Goal: Task Accomplishment & Management: Manage account settings

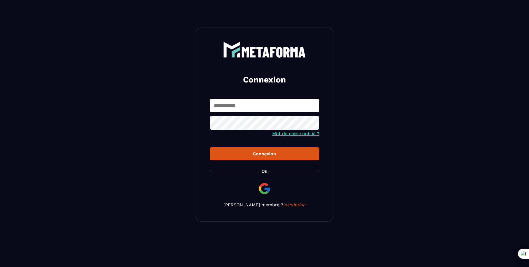
click at [234, 112] on input "text" at bounding box center [265, 105] width 110 height 13
type input "*"
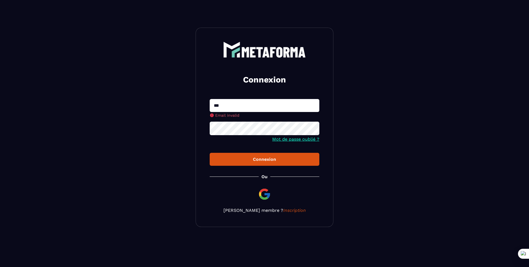
type input "**********"
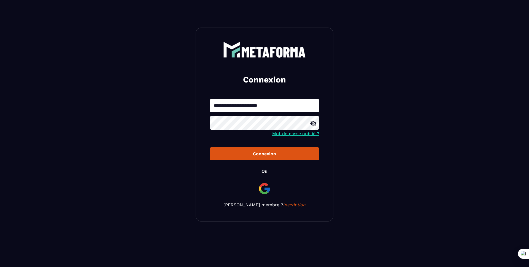
click at [210, 147] on button "Connexion" at bounding box center [265, 153] width 110 height 13
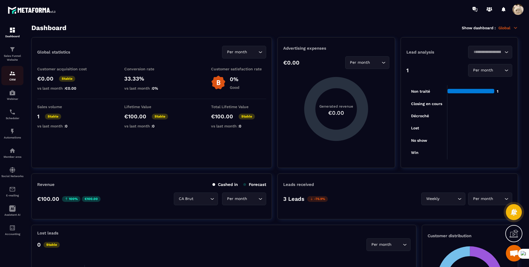
click at [13, 78] on p "CRM" at bounding box center [12, 79] width 22 height 3
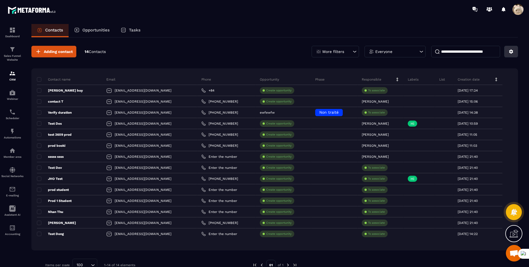
click at [513, 51] on icon at bounding box center [510, 51] width 5 height 5
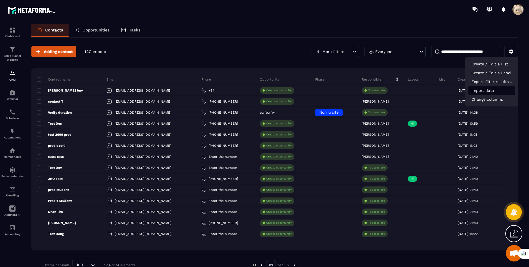
click at [478, 90] on p "Import data" at bounding box center [491, 90] width 47 height 9
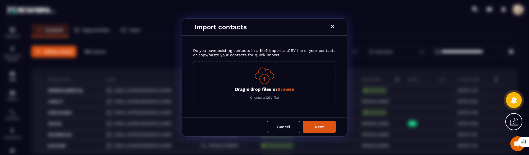
click at [290, 91] on span "Browse" at bounding box center [285, 88] width 17 height 5
click at [0, 0] on input "Drag & drop files or Browse" at bounding box center [0, 0] width 0 height 0
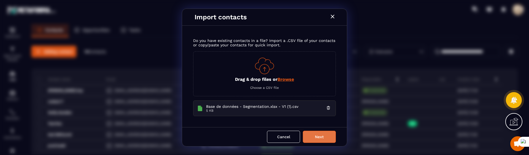
click at [317, 134] on button "Next" at bounding box center [319, 137] width 33 height 12
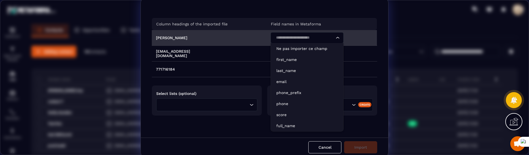
click at [295, 40] on input "Search for option" at bounding box center [304, 38] width 60 height 6
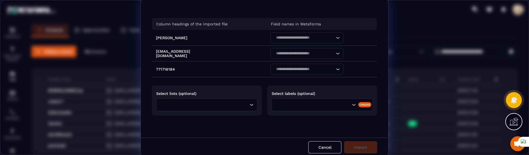
click at [246, 20] on div "Column headings of the imported file" at bounding box center [209, 24] width 115 height 12
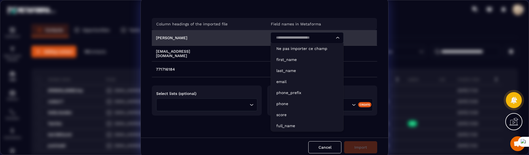
click at [274, 38] on input "Search for option" at bounding box center [304, 38] width 60 height 6
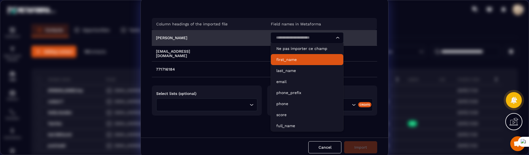
click at [277, 60] on p "first_name" at bounding box center [306, 60] width 61 height 6
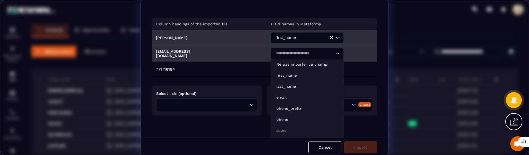
click at [282, 55] on input "Search for option" at bounding box center [304, 53] width 60 height 6
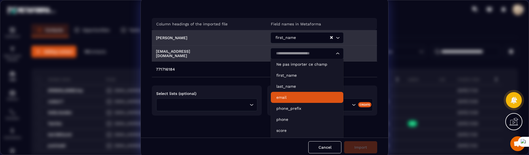
click at [283, 97] on p "email" at bounding box center [306, 97] width 61 height 6
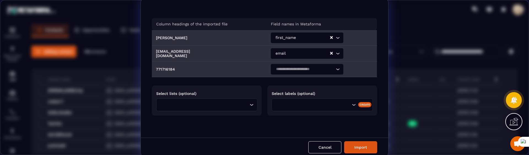
click at [288, 64] on div "Search for option" at bounding box center [304, 69] width 61 height 11
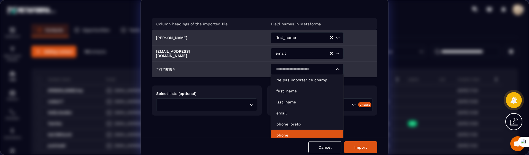
click at [284, 133] on p "phone" at bounding box center [306, 135] width 61 height 6
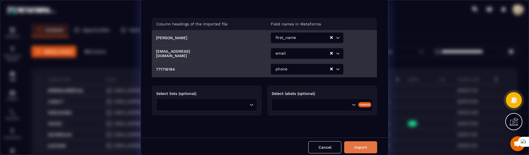
click at [358, 150] on button "Import" at bounding box center [360, 147] width 33 height 12
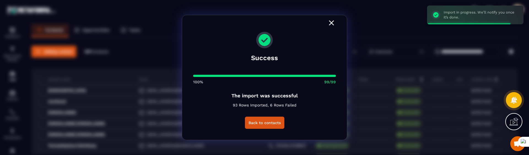
click at [334, 23] on icon "Modal window" at bounding box center [331, 22] width 9 height 9
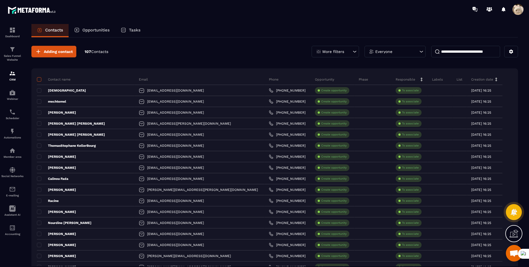
click at [39, 79] on span at bounding box center [39, 79] width 4 height 4
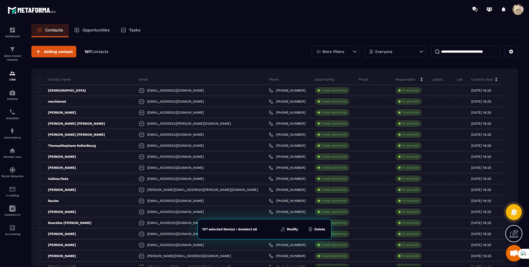
click at [318, 231] on button "Delete" at bounding box center [316, 229] width 20 height 6
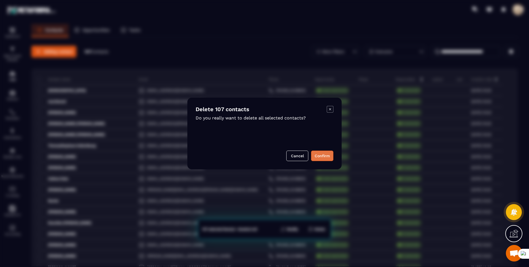
click at [322, 158] on button "Confirm" at bounding box center [322, 155] width 22 height 10
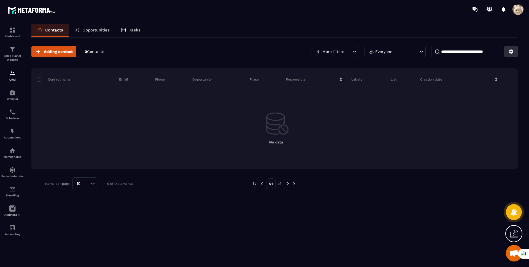
click at [512, 52] on icon at bounding box center [511, 52] width 4 height 4
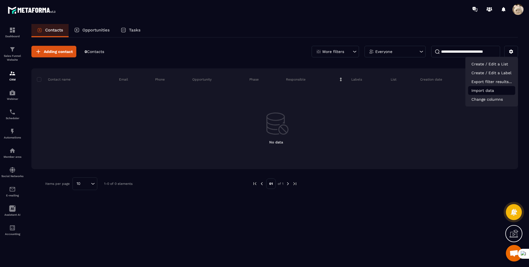
click at [491, 91] on p "Import data" at bounding box center [491, 90] width 47 height 9
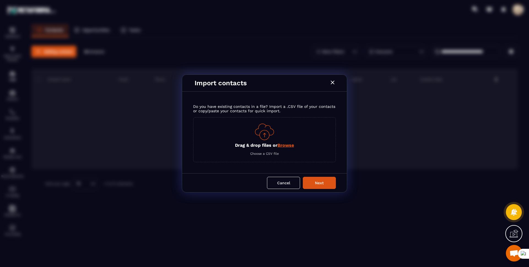
click at [281, 146] on span "Browse" at bounding box center [285, 144] width 17 height 5
click at [0, 0] on input "Drag & drop files or Browse" at bounding box center [0, 0] width 0 height 0
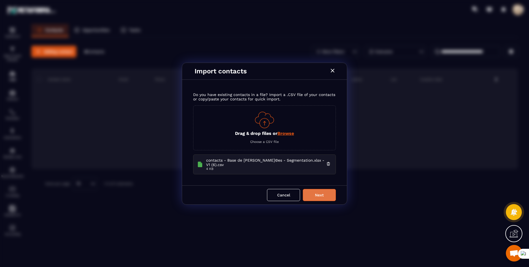
click at [313, 195] on button "Next" at bounding box center [319, 195] width 33 height 12
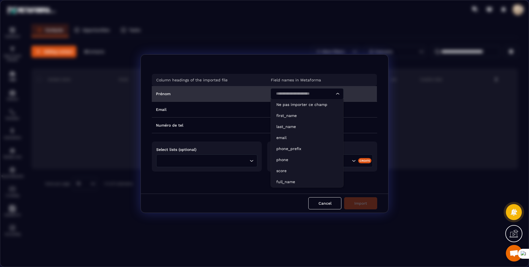
click at [277, 93] on input "Search for option" at bounding box center [304, 94] width 60 height 6
click at [286, 117] on p "first_name" at bounding box center [306, 116] width 61 height 6
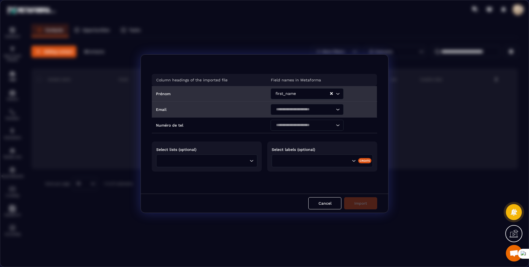
click at [285, 109] on input "Search for option" at bounding box center [304, 109] width 60 height 6
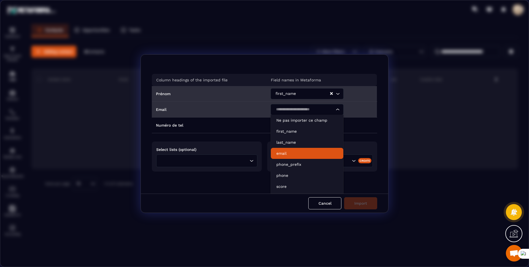
click at [283, 155] on p "email" at bounding box center [306, 153] width 61 height 6
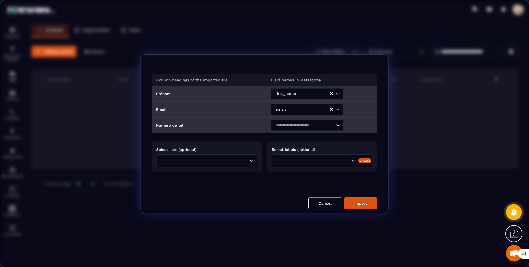
click at [290, 125] on input "Search for option" at bounding box center [304, 125] width 60 height 6
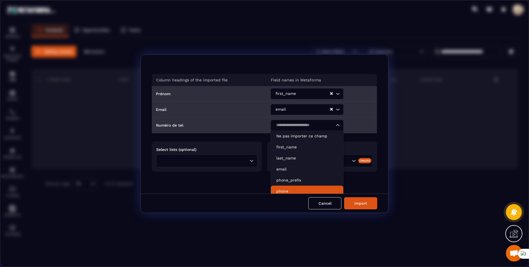
click at [285, 190] on p "phone" at bounding box center [306, 191] width 61 height 6
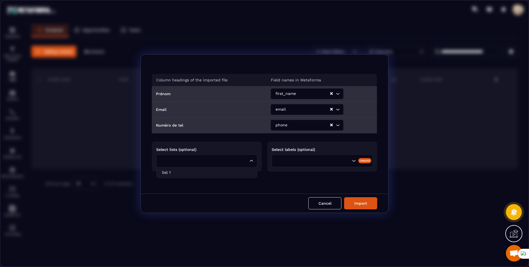
click at [210, 165] on div "Loading..." at bounding box center [206, 160] width 101 height 13
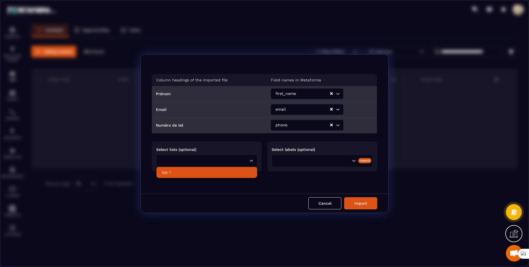
click at [220, 171] on p "list 1" at bounding box center [207, 172] width 90 height 6
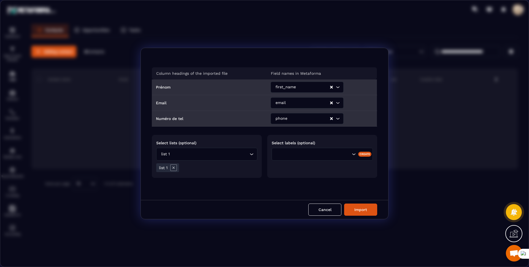
click at [218, 171] on div "list 1" at bounding box center [206, 168] width 101 height 12
click at [355, 207] on button "Import" at bounding box center [360, 209] width 33 height 12
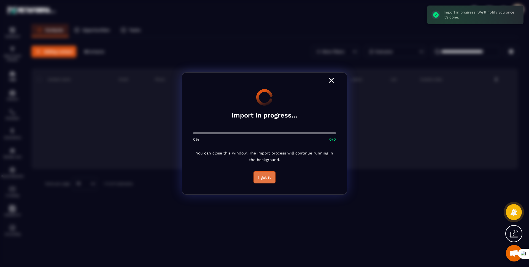
click at [262, 178] on button "I got it" at bounding box center [264, 177] width 22 height 12
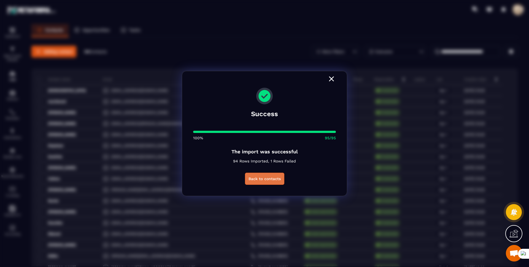
click at [269, 178] on button "Back to contacts" at bounding box center [264, 178] width 39 height 12
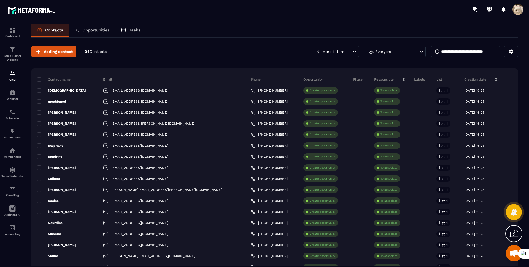
click at [520, 12] on span at bounding box center [517, 9] width 11 height 11
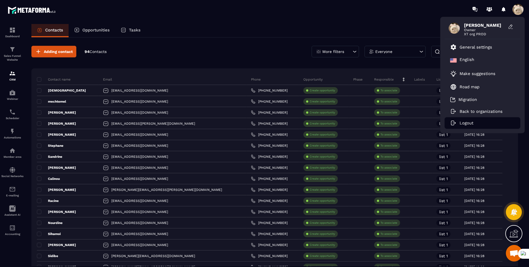
click at [472, 121] on p "Logout" at bounding box center [466, 122] width 14 height 5
